Goal: Information Seeking & Learning: Compare options

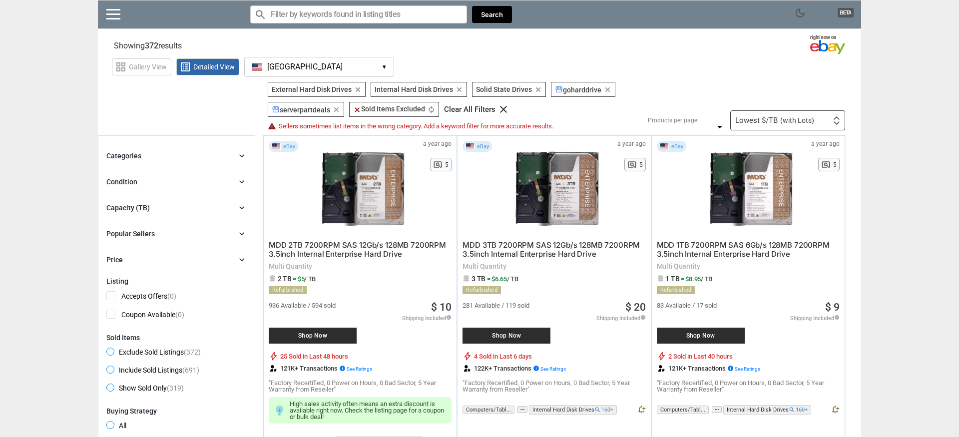
click at [370, 63] on button "[GEOGRAPHIC_DATA] [GEOGRAPHIC_DATA] ▾" at bounding box center [319, 67] width 150 height 20
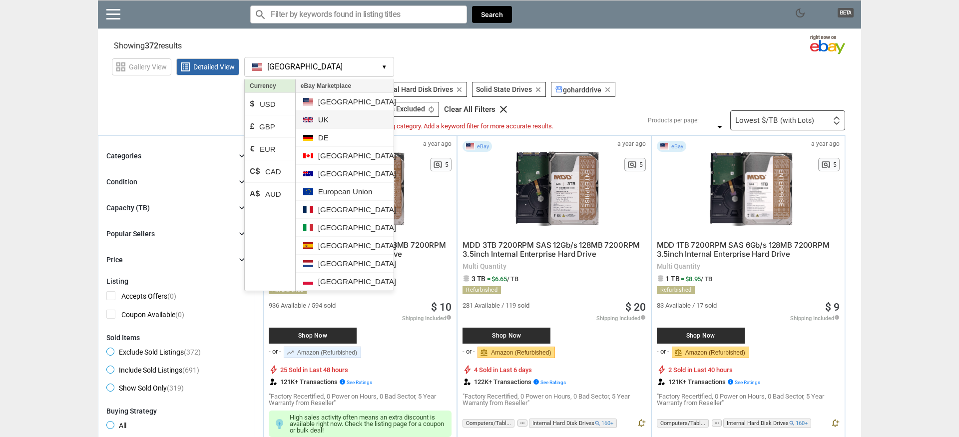
click at [326, 122] on li "UK" at bounding box center [345, 120] width 98 height 18
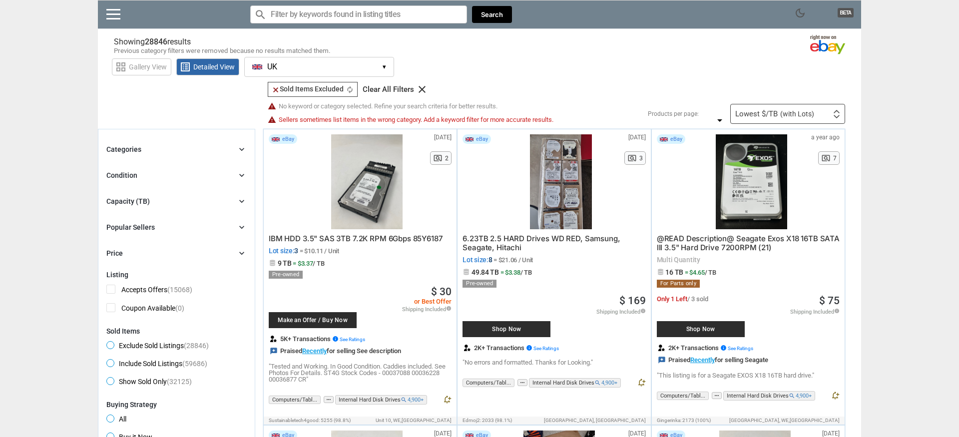
click at [810, 116] on span "(with Lots)" at bounding box center [797, 113] width 34 height 7
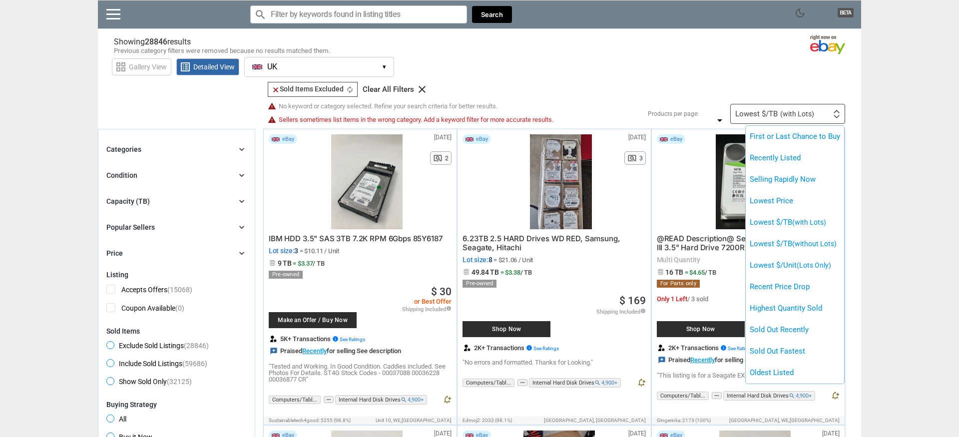
click at [889, 94] on div at bounding box center [479, 218] width 959 height 437
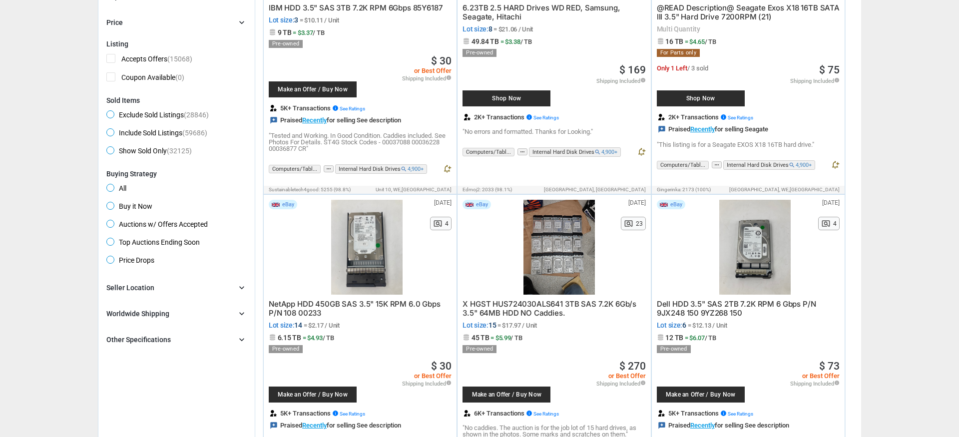
scroll to position [231, 0]
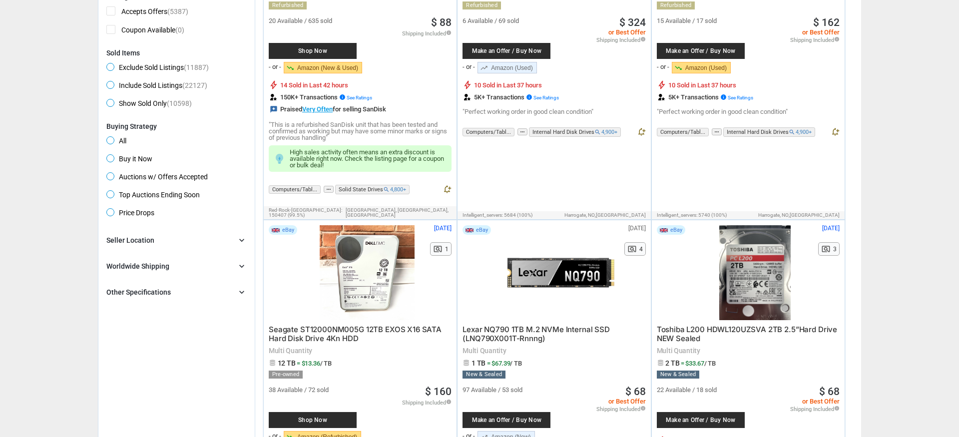
scroll to position [258, 0]
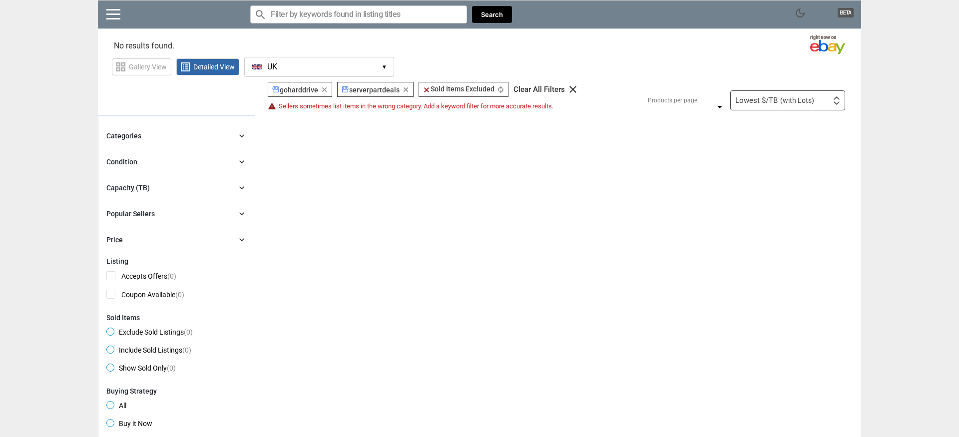
click at [358, 90] on span "storefront serverpartdeals" at bounding box center [370, 90] width 58 height 8
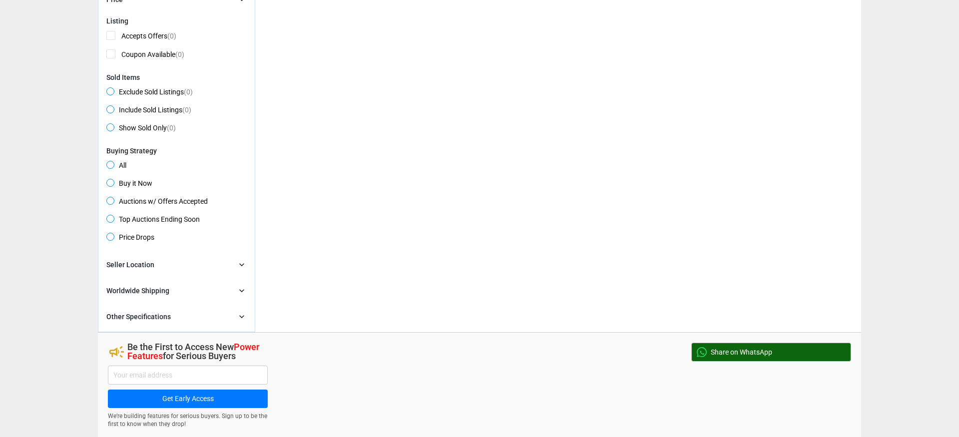
scroll to position [376, 0]
